Goal: Information Seeking & Learning: Learn about a topic

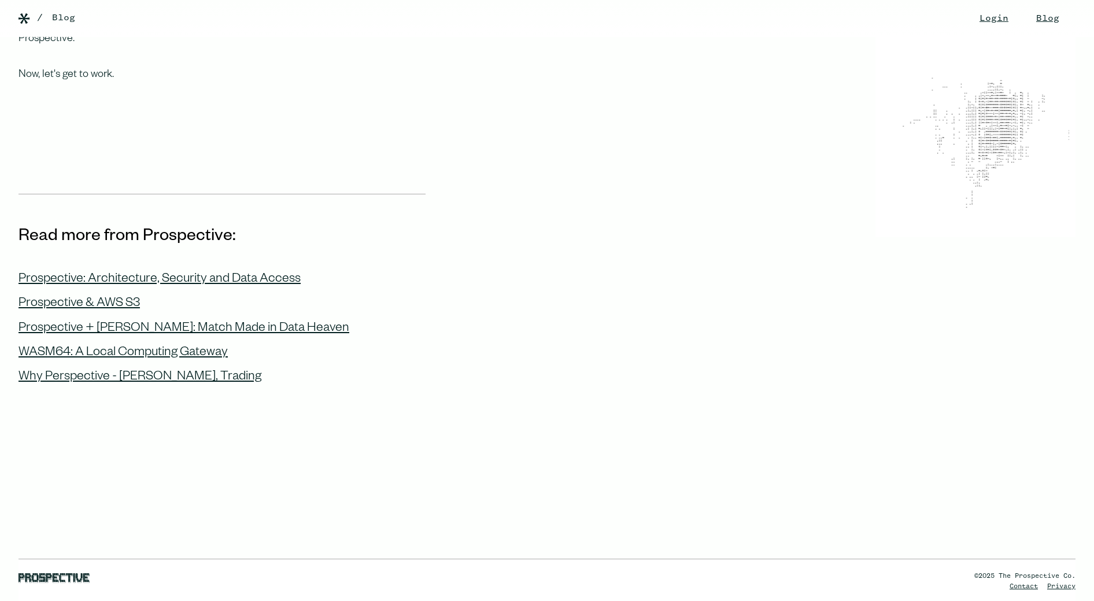
scroll to position [1240, 0]
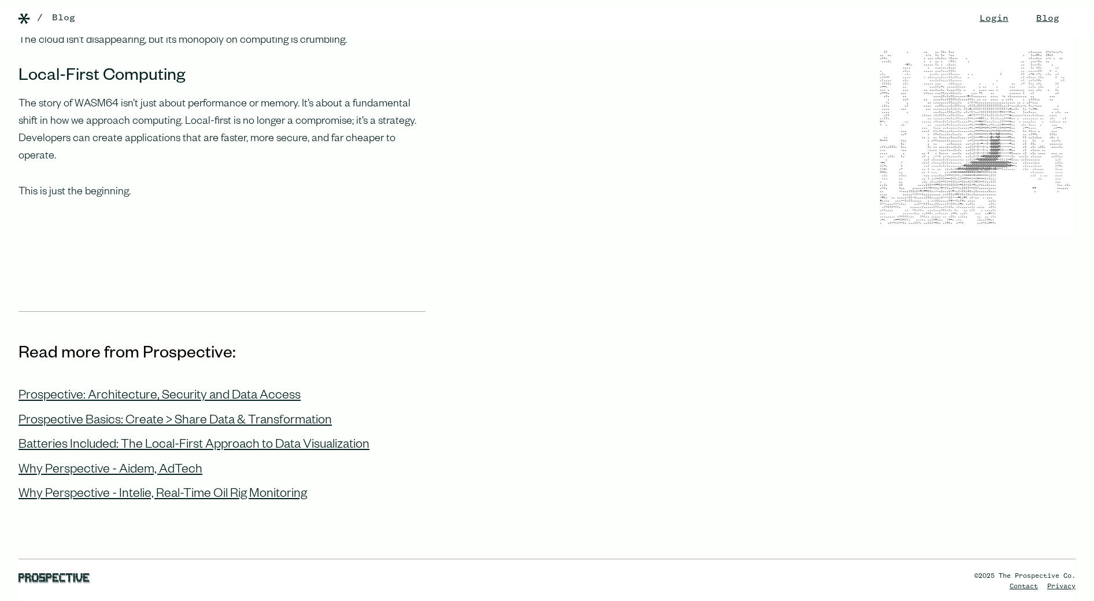
scroll to position [981, 0]
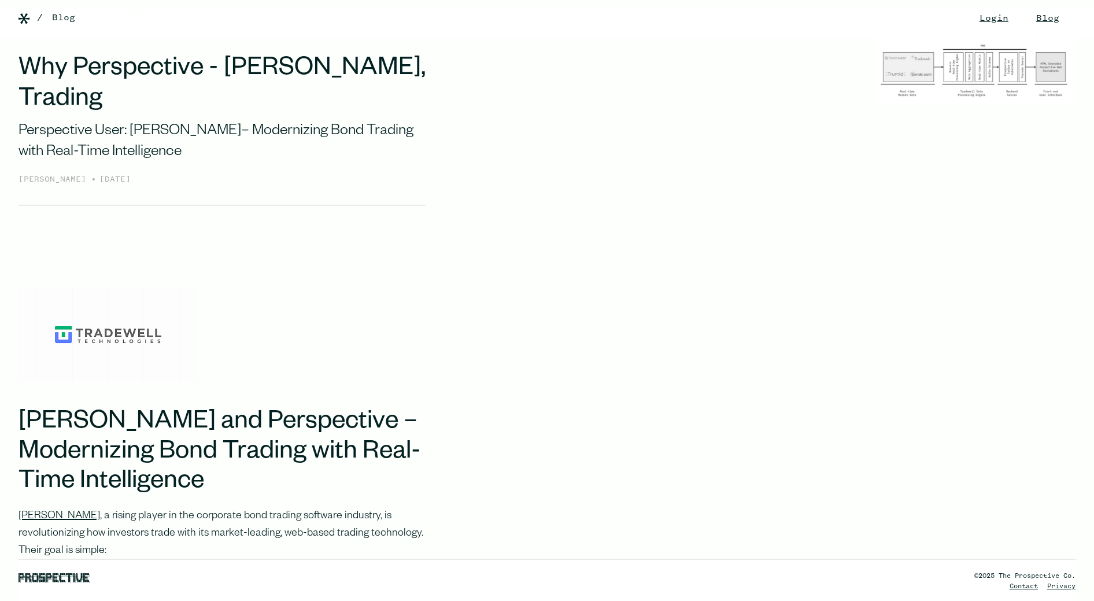
click at [957, 72] on img at bounding box center [985, 71] width 219 height 69
click at [916, 82] on img at bounding box center [985, 71] width 219 height 69
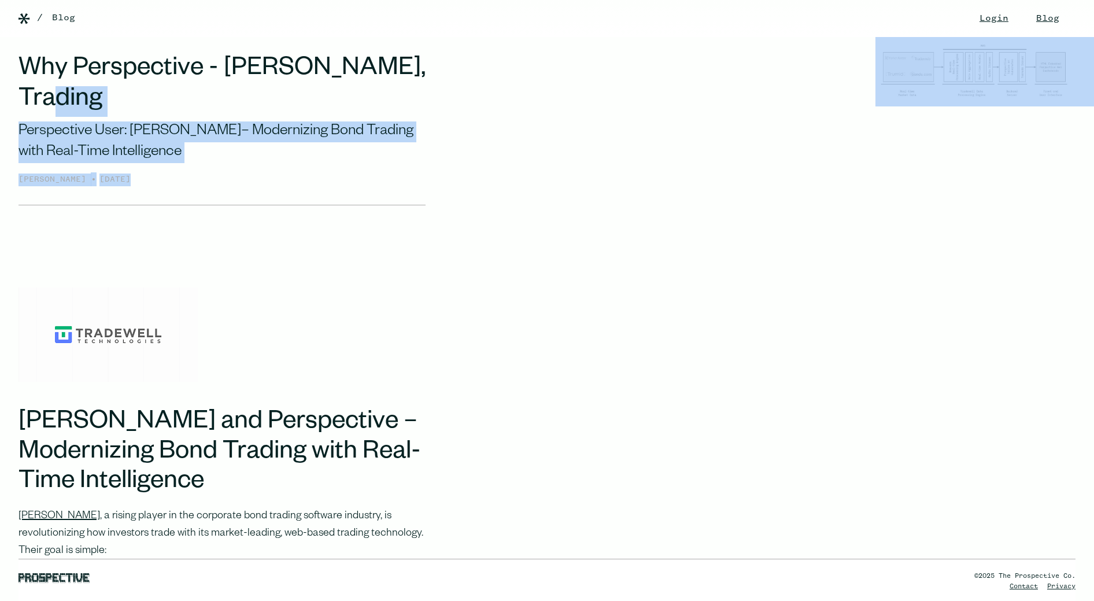
drag, startPoint x: 865, startPoint y: 62, endPoint x: 1054, endPoint y: 101, distance: 193.0
click at [1054, 101] on div "Why Perspective - [PERSON_NAME], Trading Perspective User: [PERSON_NAME]– Moder…" at bounding box center [547, 131] width 1094 height 150
click at [997, 83] on img at bounding box center [985, 71] width 219 height 69
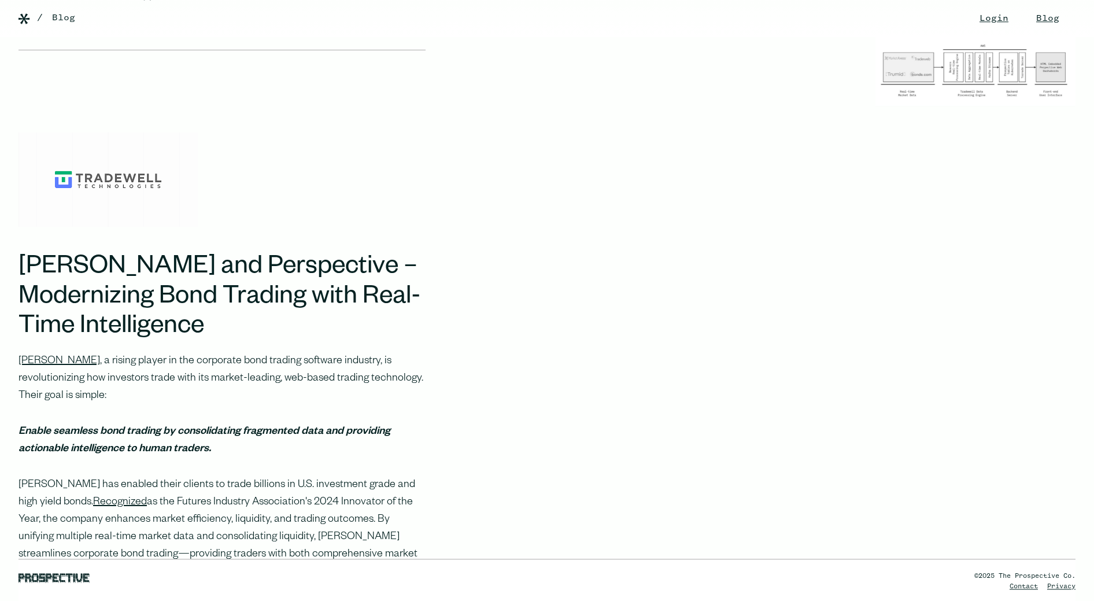
scroll to position [241, 0]
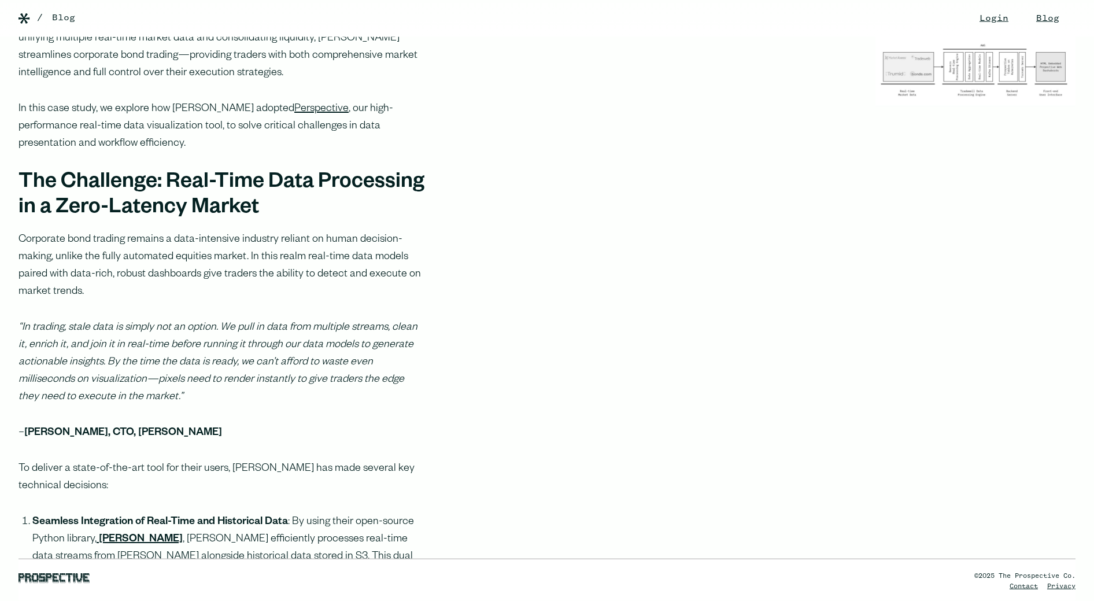
scroll to position [657, 0]
